Goal: Navigation & Orientation: Find specific page/section

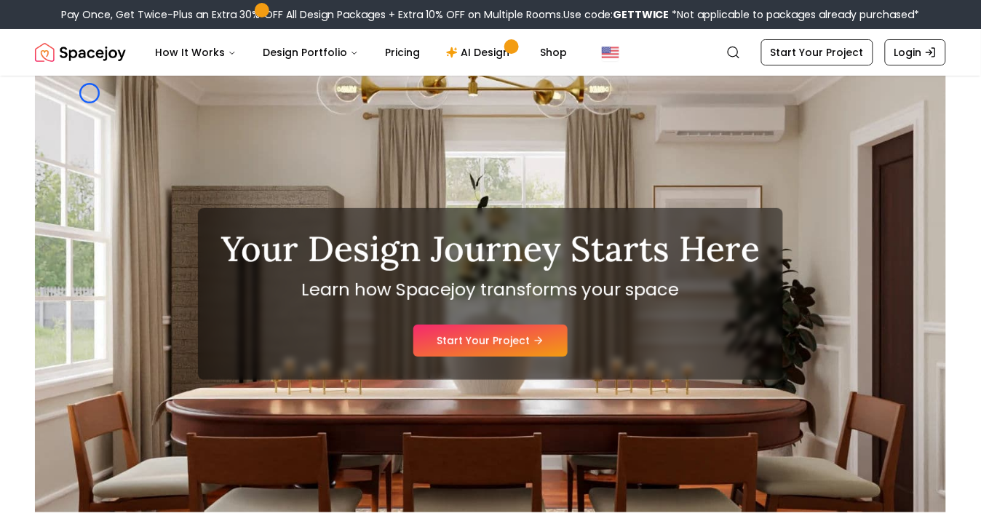
click at [90, 93] on div "Your Design Journey Starts Here Learn how Spacejoy transforms your space Start …" at bounding box center [490, 294] width 911 height 437
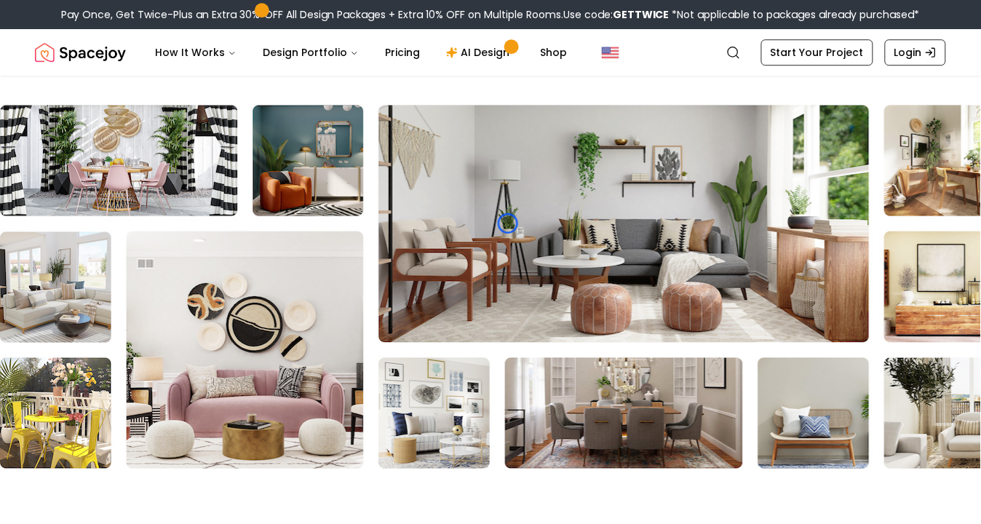
scroll to position [3652, 0]
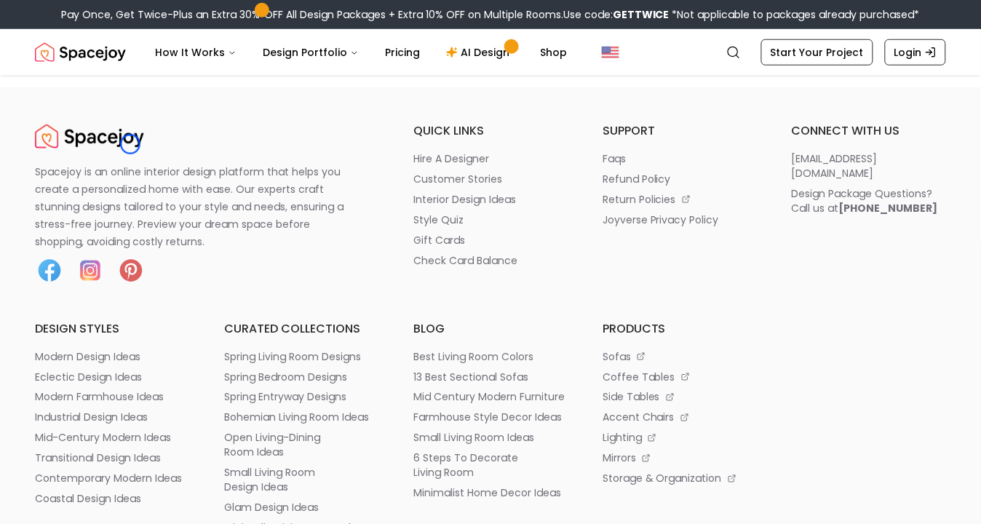
scroll to position [4226, 0]
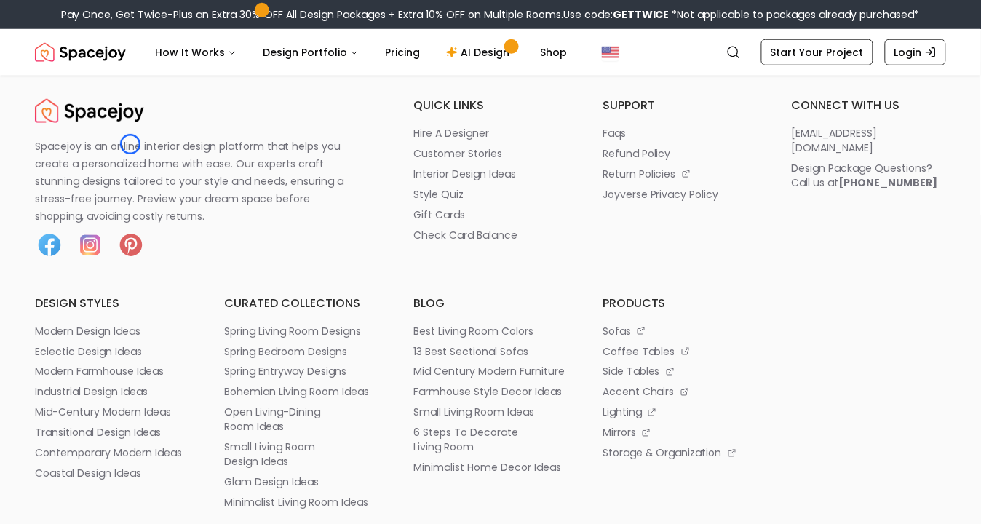
click at [130, 144] on p "Spacejoy is an online interior design platform that helps you create a personal…" at bounding box center [198, 181] width 326 height 87
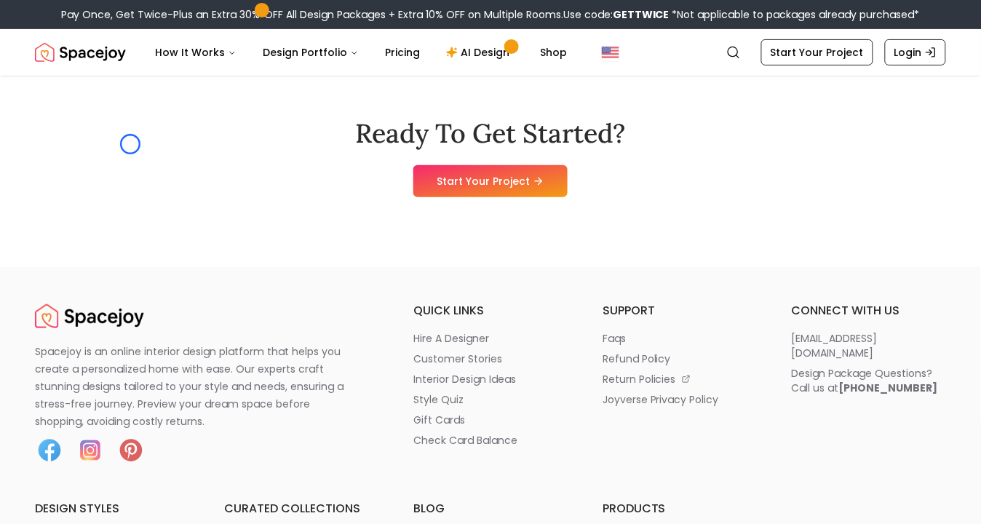
scroll to position [4016, 0]
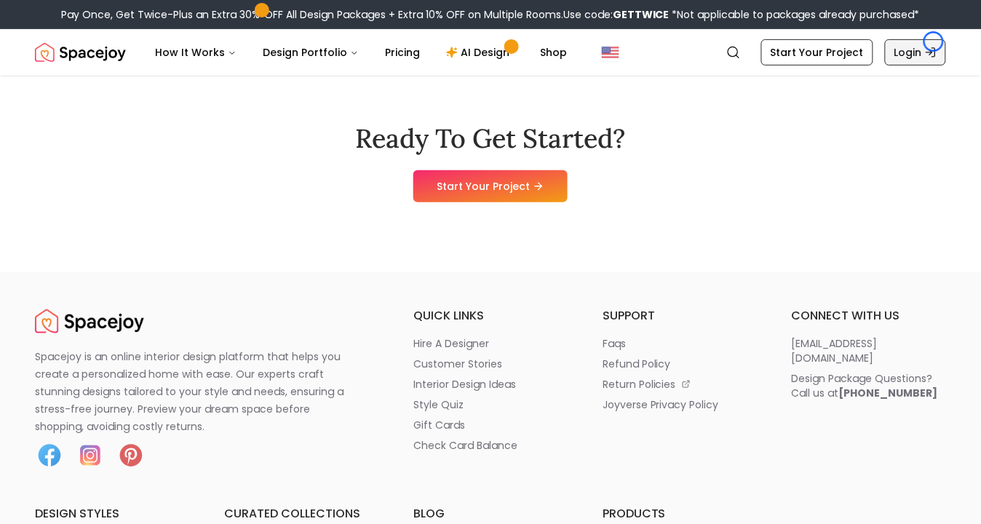
click at [934, 41] on link "Login" at bounding box center [915, 52] width 61 height 26
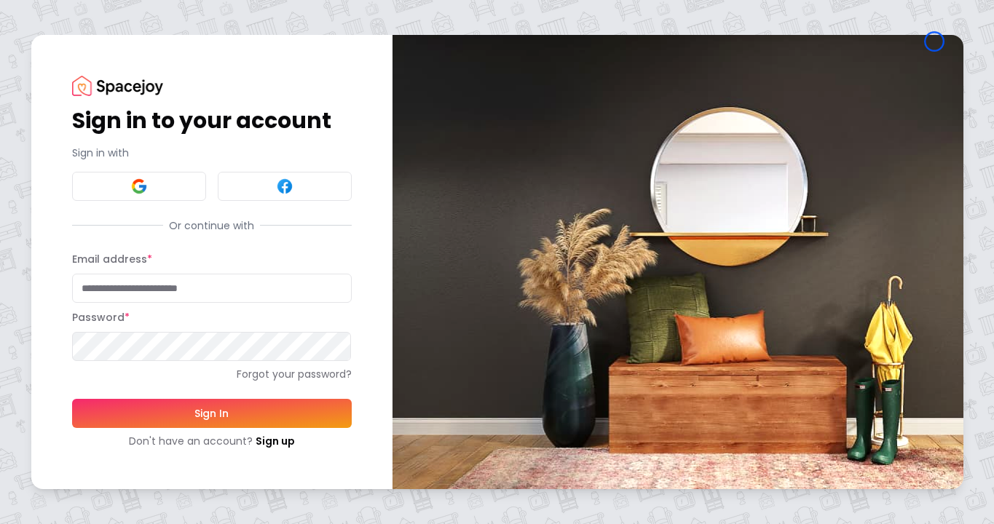
click at [115, 116] on h1 "Sign in to your account" at bounding box center [212, 121] width 280 height 26
click at [104, 108] on h1 "Sign in to your account" at bounding box center [212, 121] width 280 height 26
click at [269, 442] on link "Sign up" at bounding box center [275, 441] width 39 height 15
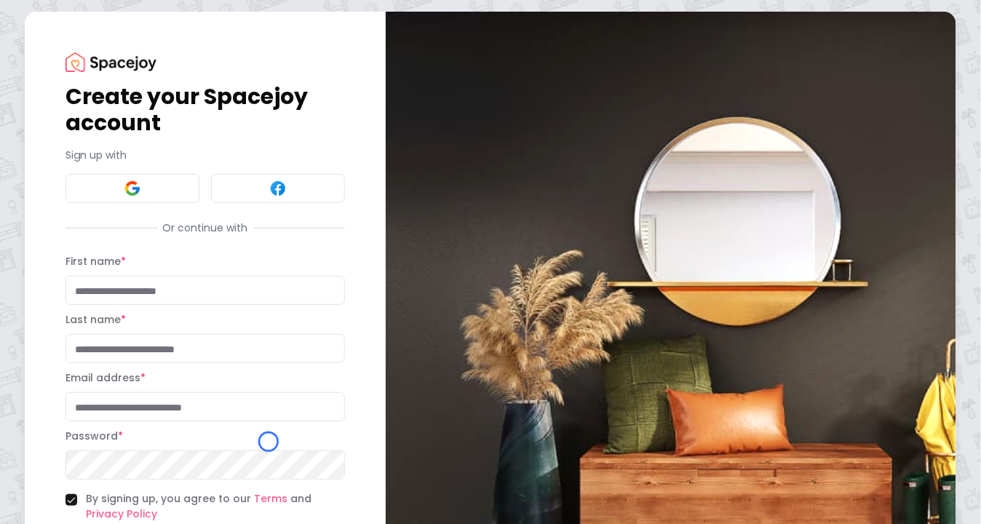
click at [74, 124] on h1 "Create your Spacejoy account" at bounding box center [206, 110] width 280 height 52
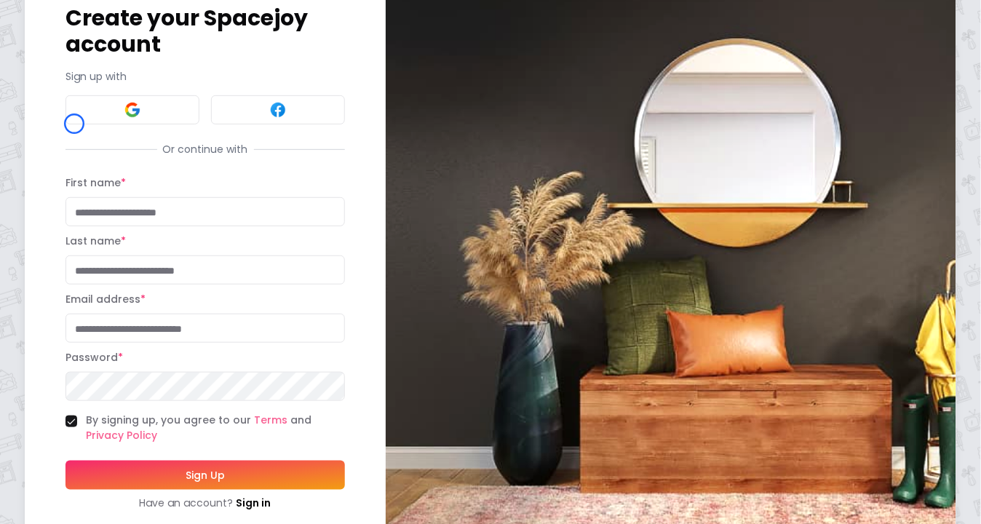
scroll to position [117, 0]
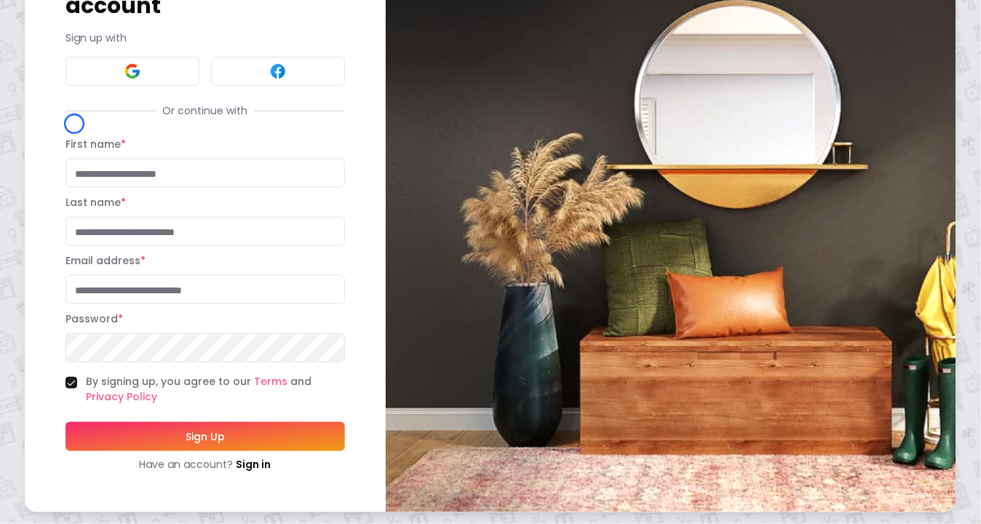
click at [74, 124] on div "Create your Spacejoy account Sign up with Or continue with First name * Last na…" at bounding box center [206, 203] width 280 height 537
click at [143, 89] on div "Create your Spacejoy account Sign up with Or continue with First name * Last na…" at bounding box center [206, 203] width 280 height 537
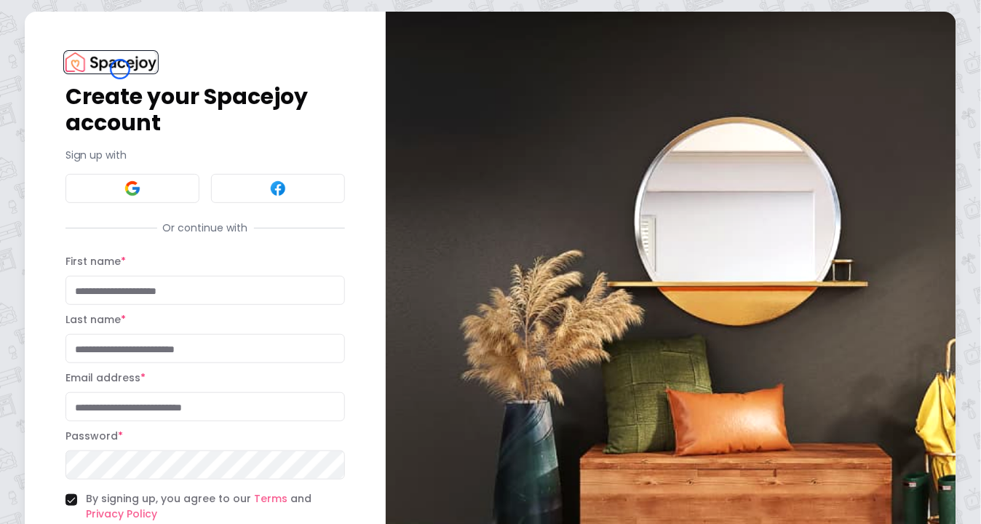
click at [120, 69] on img at bounding box center [111, 62] width 91 height 20
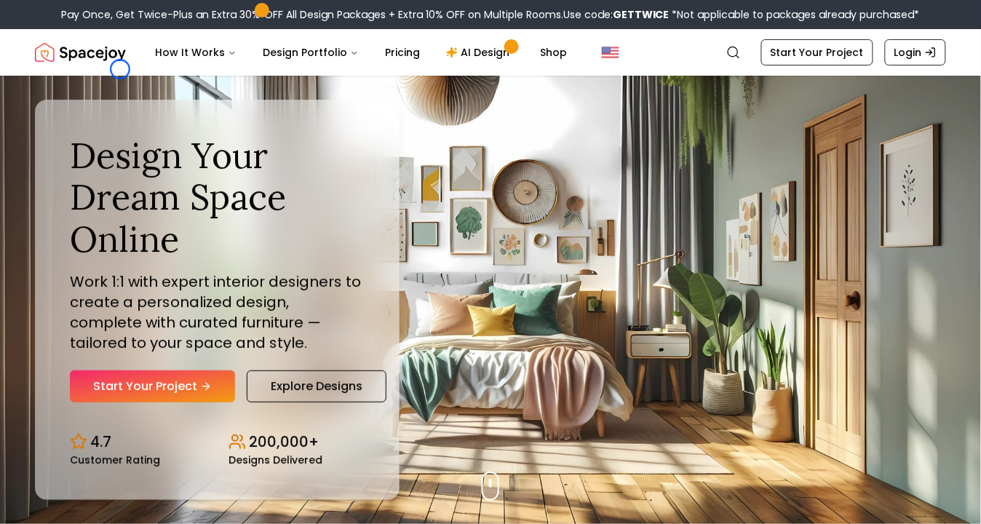
click at [120, 69] on nav "Spacejoy Search How It Works Design Portfolio Pricing AI Design Shop Search Sta…" at bounding box center [490, 52] width 911 height 47
click at [95, 108] on div "Design Your Dream Space Online Work 1:1 with expert interior designers to creat…" at bounding box center [217, 300] width 365 height 401
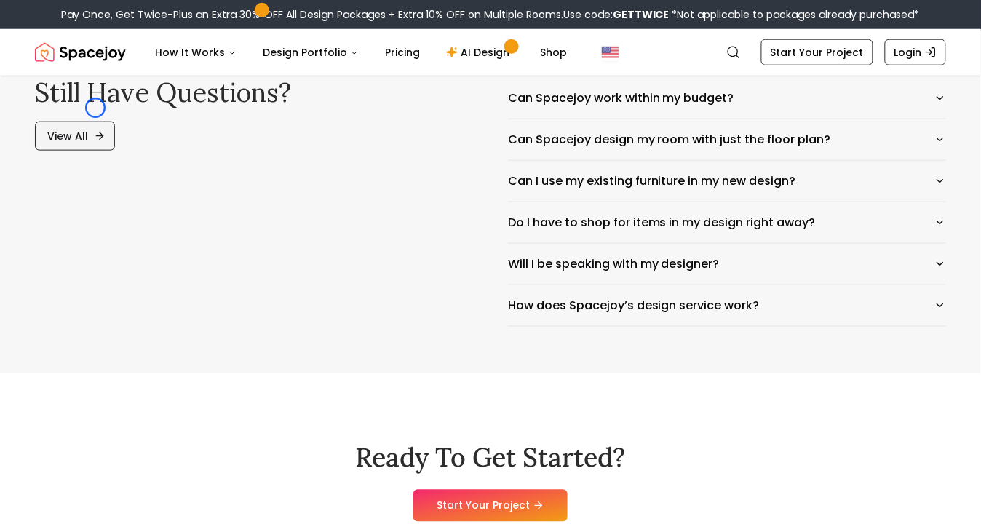
scroll to position [6902, 0]
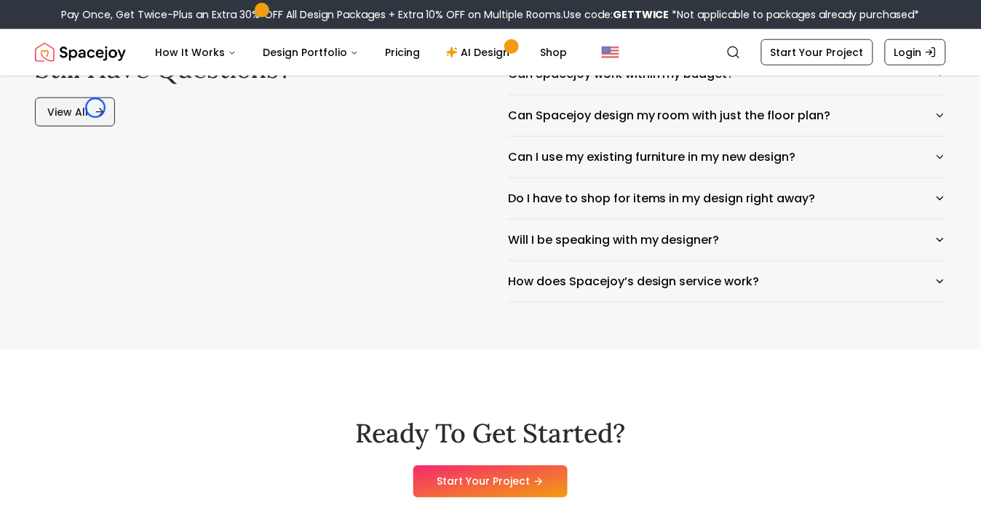
click at [95, 108] on icon at bounding box center [100, 112] width 12 height 12
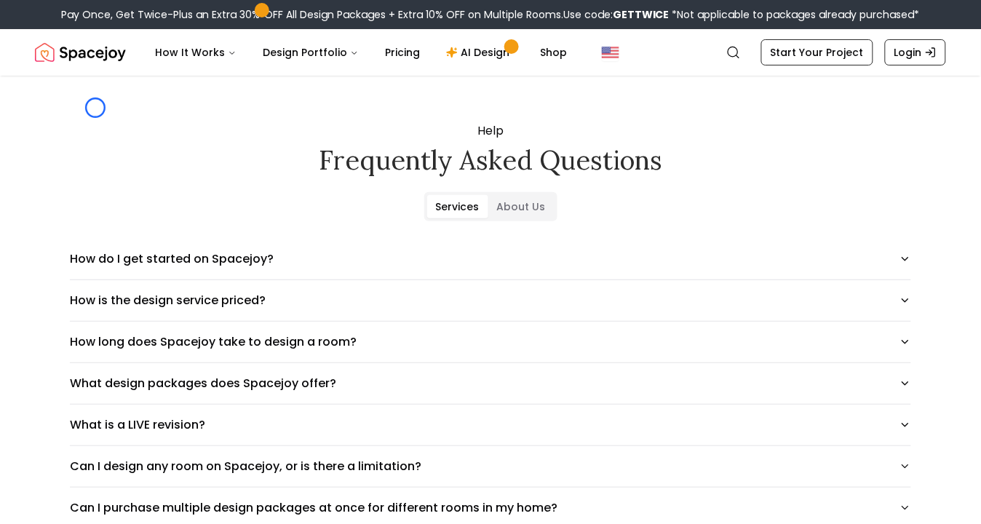
scroll to position [1798, 0]
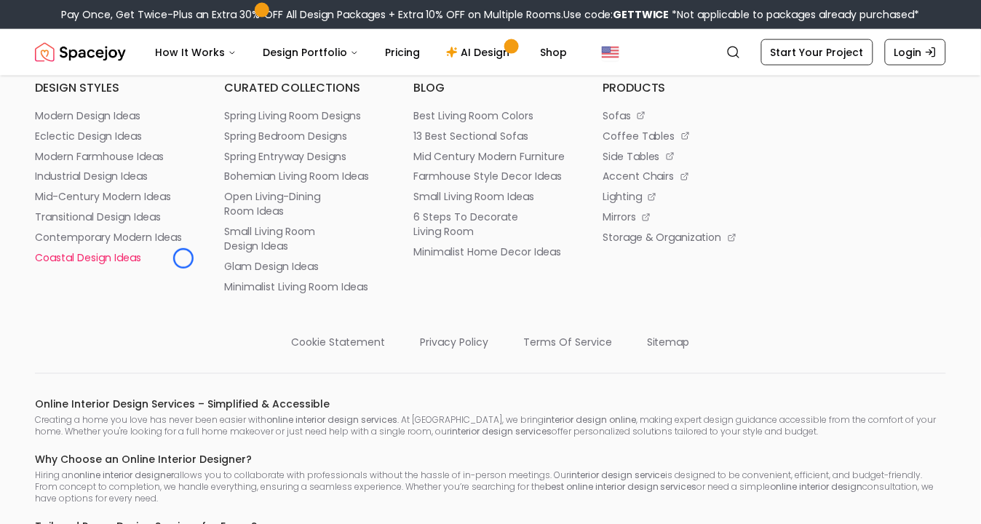
click at [183, 258] on li "coastal design ideas" at bounding box center [112, 258] width 154 height 15
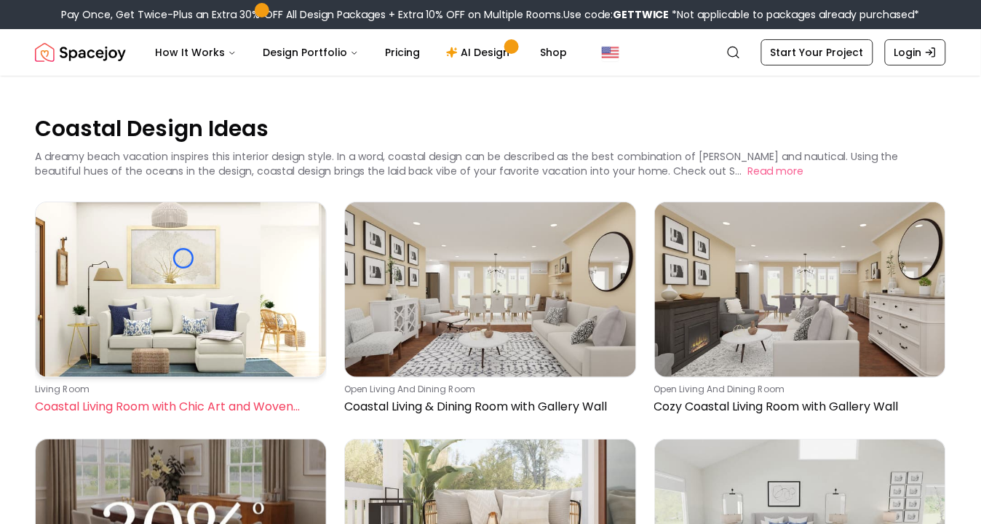
click at [183, 258] on img at bounding box center [181, 289] width 290 height 175
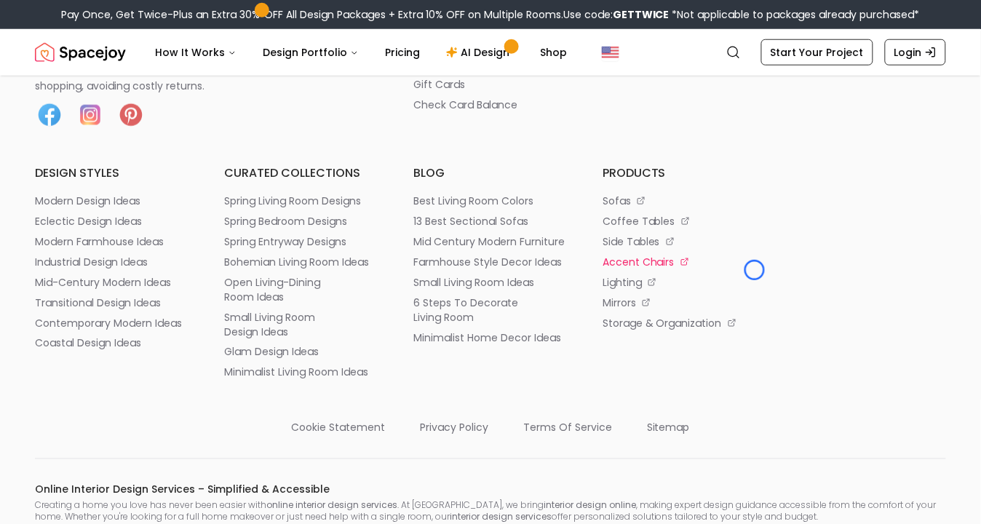
click at [755, 269] on li "accent chairs" at bounding box center [680, 262] width 154 height 15
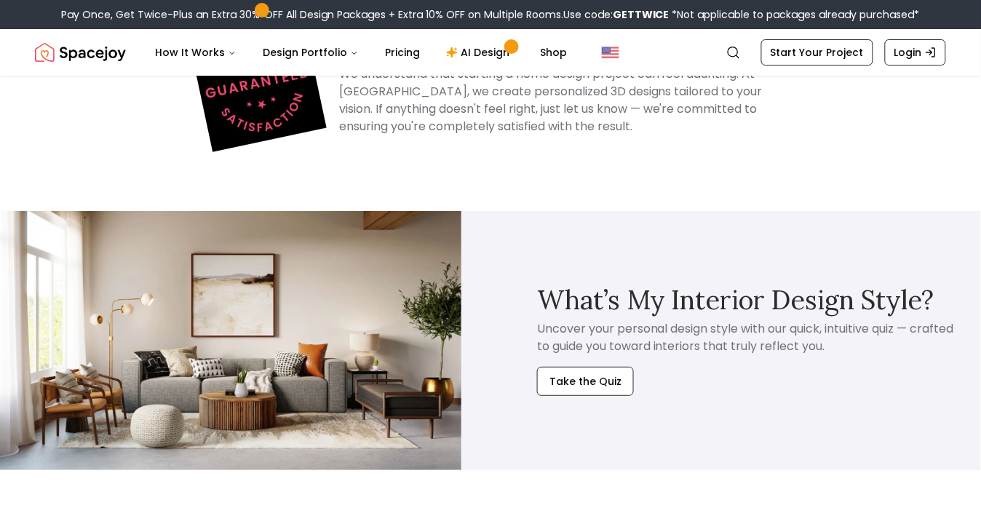
scroll to position [6553, 0]
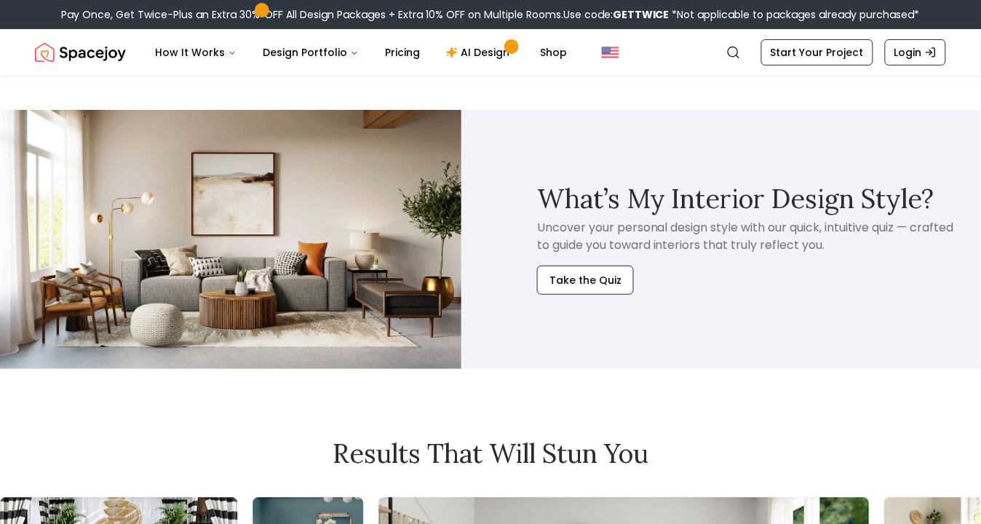
click at [90, 111] on img at bounding box center [231, 240] width 462 height 260
